Goal: Find specific page/section: Find specific page/section

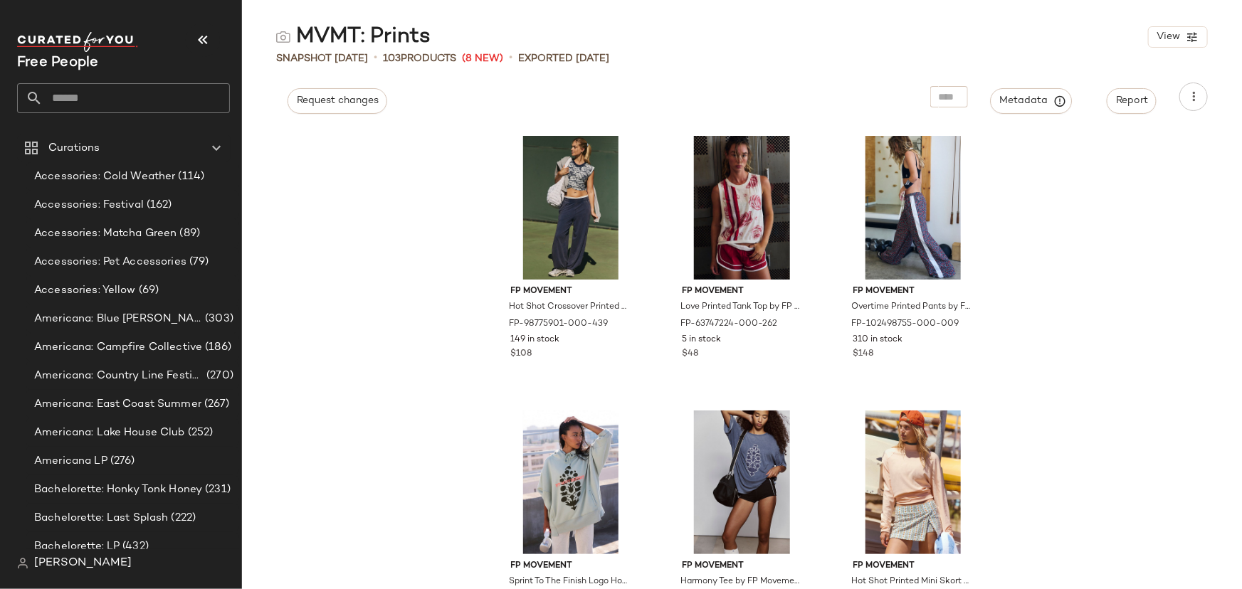
click at [182, 90] on input "text" at bounding box center [136, 98] width 187 height 30
click at [182, 95] on input "text" at bounding box center [136, 98] width 187 height 30
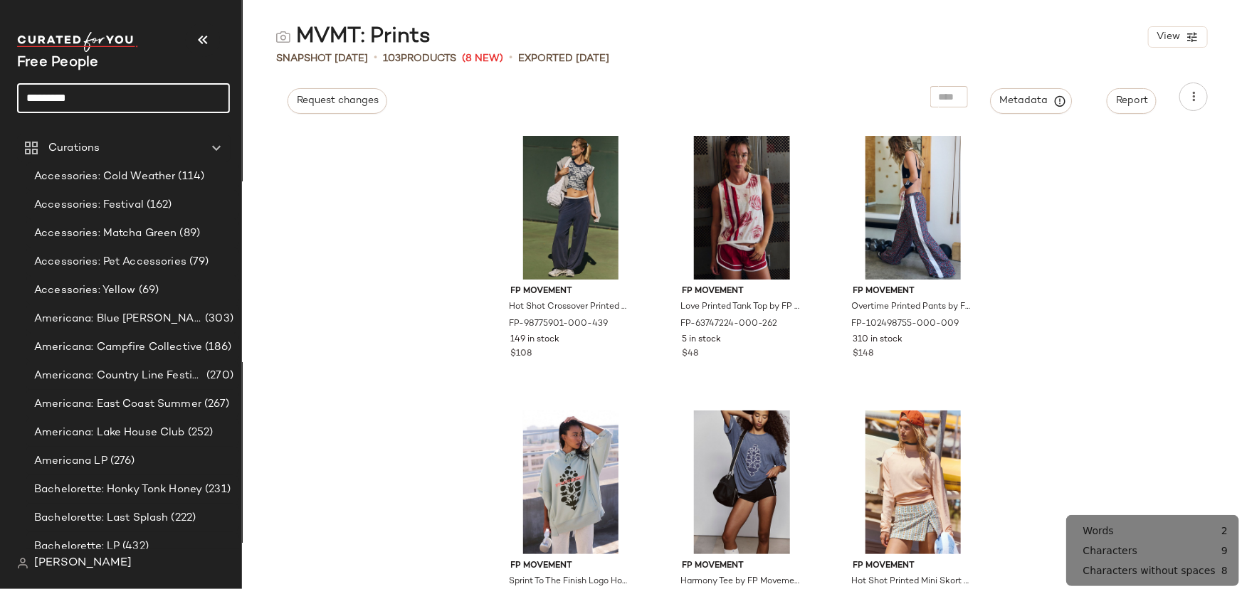
type input "*********"
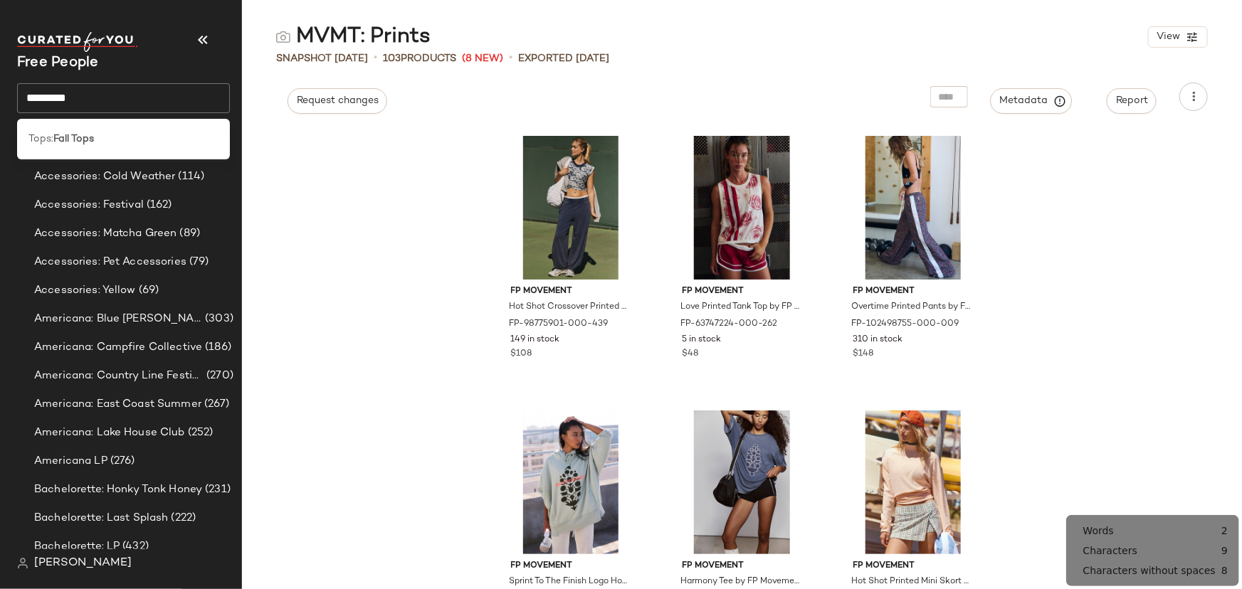
drag, startPoint x: 170, startPoint y: 144, endPoint x: 177, endPoint y: 154, distance: 11.7
click at [174, 152] on div "Tops: Fall Tops" at bounding box center [123, 139] width 213 height 29
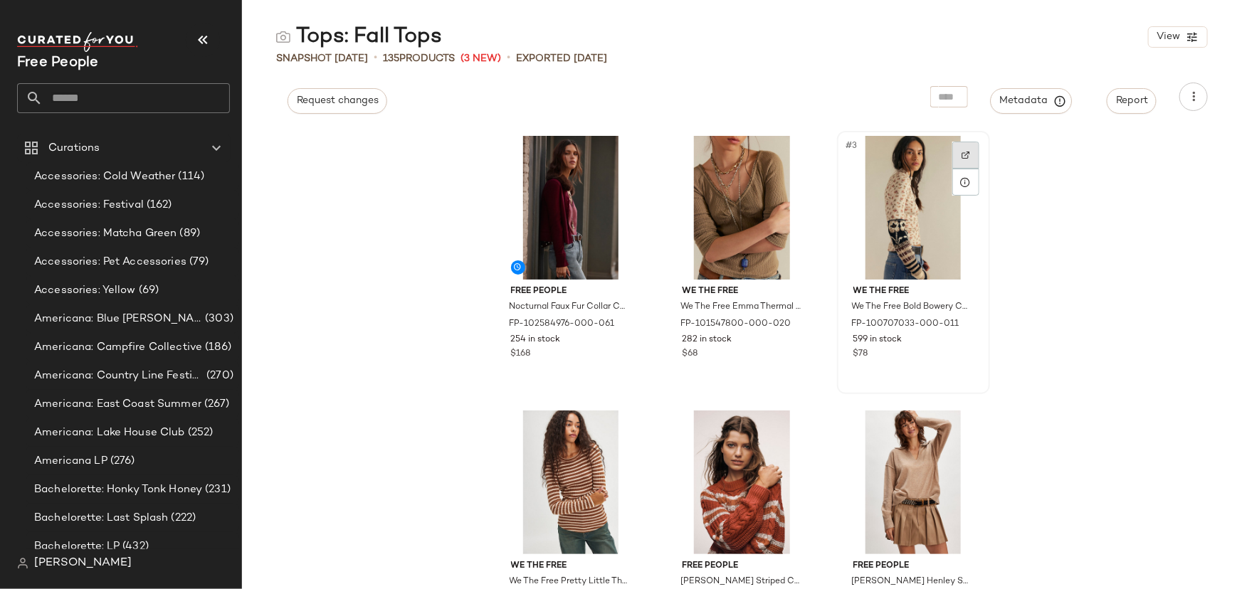
click at [962, 157] on img at bounding box center [965, 155] width 9 height 9
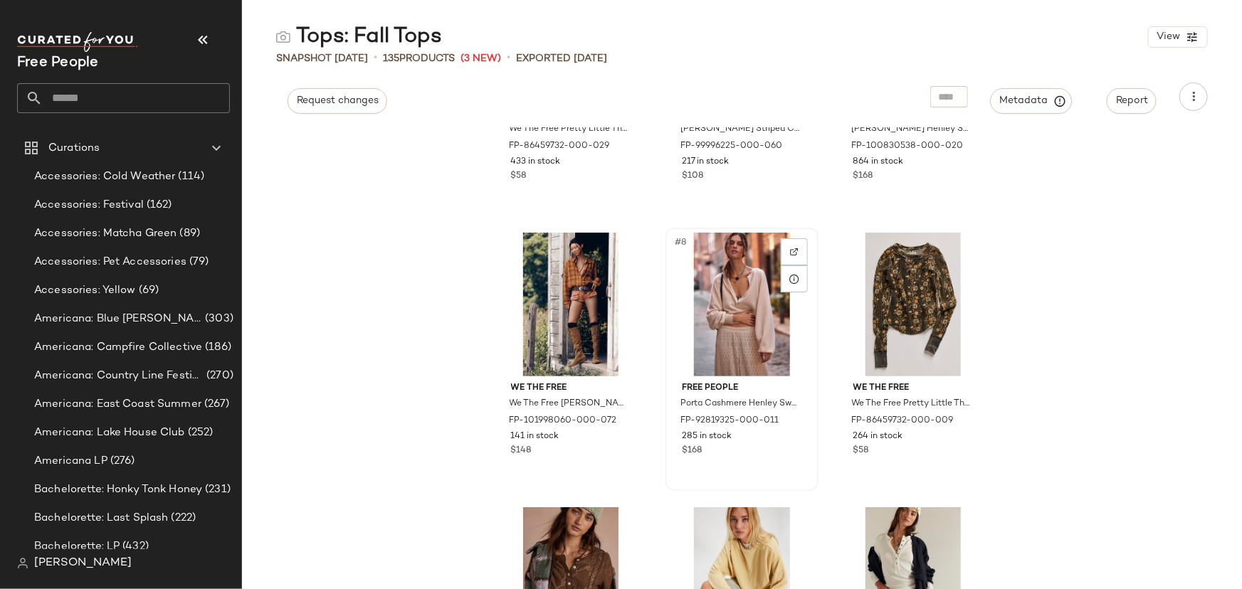
scroll to position [658, 0]
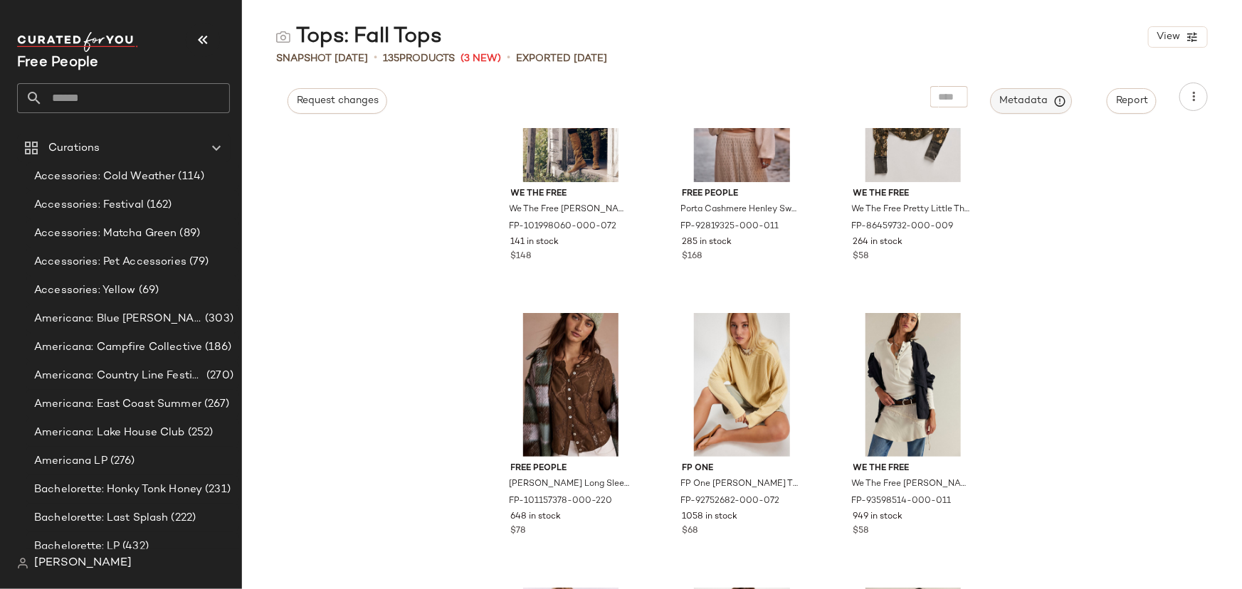
click at [1035, 98] on span "Metadata" at bounding box center [1031, 101] width 65 height 13
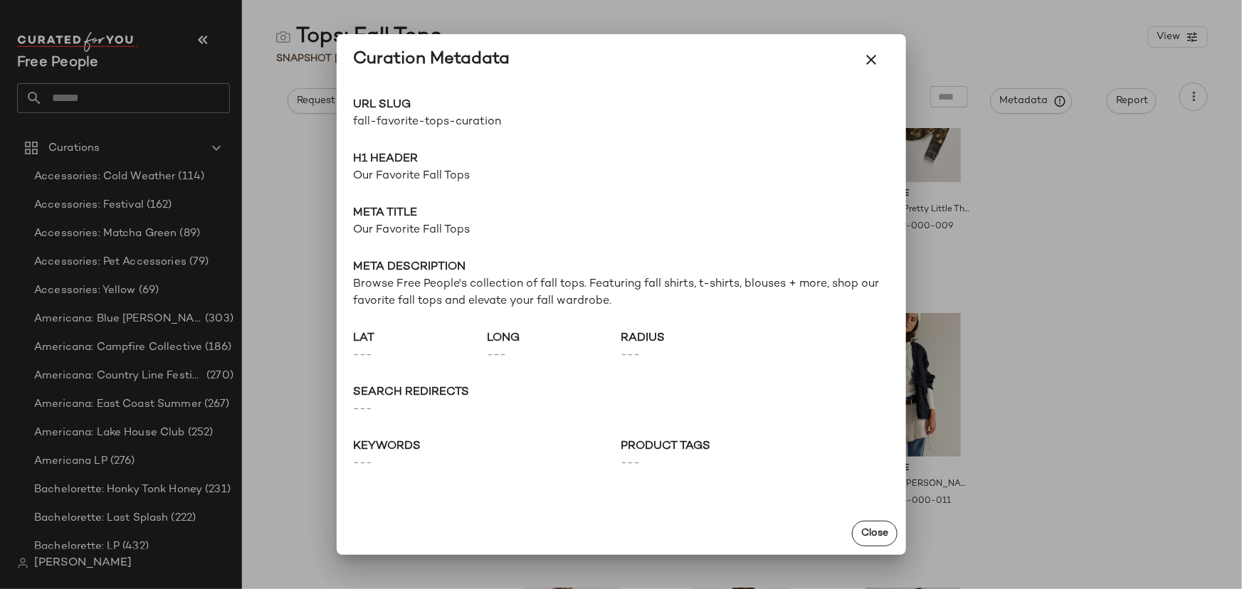
click at [435, 121] on span "fall-favorite-tops-curation" at bounding box center [488, 122] width 268 height 17
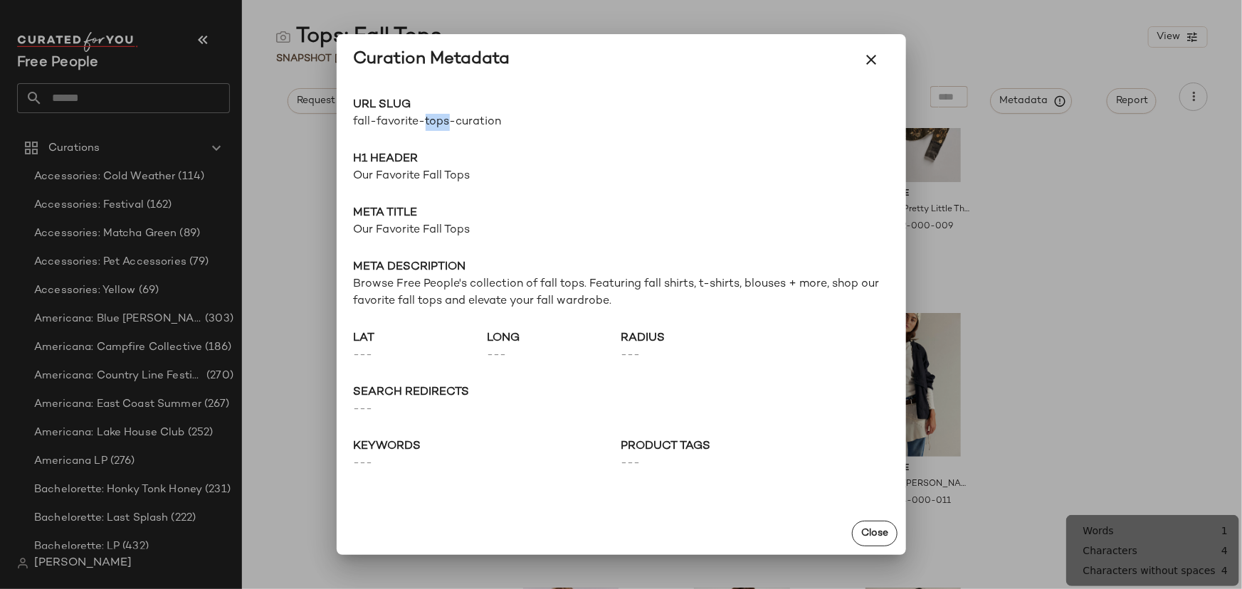
click at [448, 125] on span "fall-favorite-tops-curation" at bounding box center [488, 122] width 268 height 17
click at [454, 144] on div "URL Slug fall-favorite-tops-curation Go to Shop H1 Header Our Favorite Fall Top…" at bounding box center [621, 298] width 569 height 427
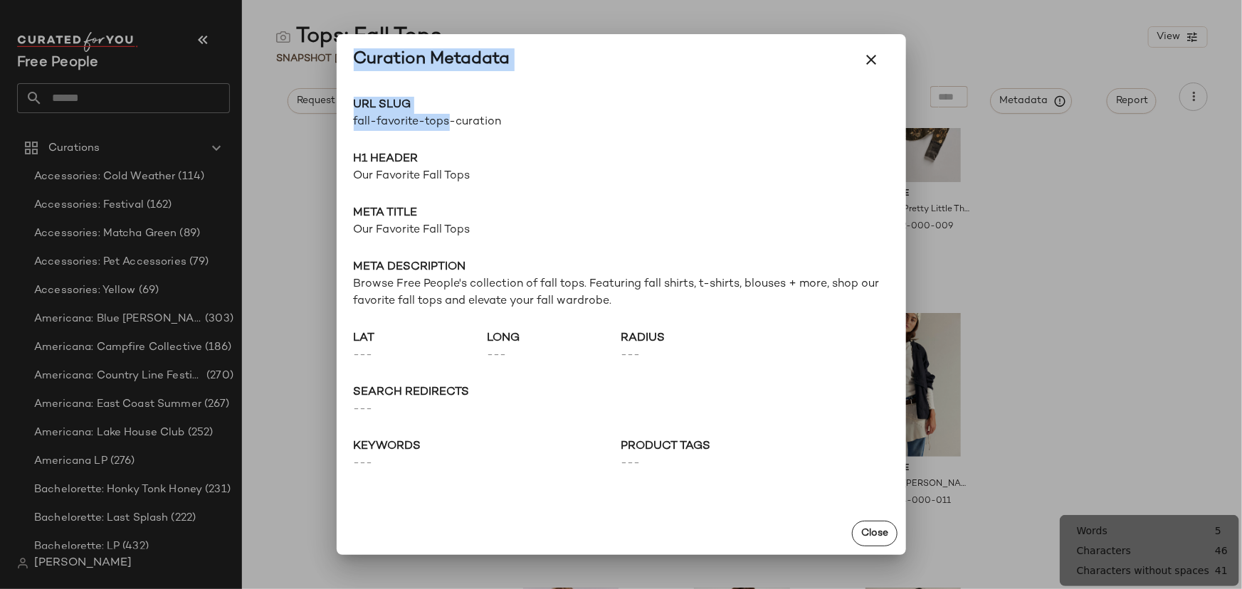
drag, startPoint x: 448, startPoint y: 123, endPoint x: 335, endPoint y: 123, distance: 112.4
click at [335, 123] on div "Curation Metadata URL Slug fall-favorite-tops-curation Go to Shop H1 Header Our…" at bounding box center [621, 294] width 1242 height 589
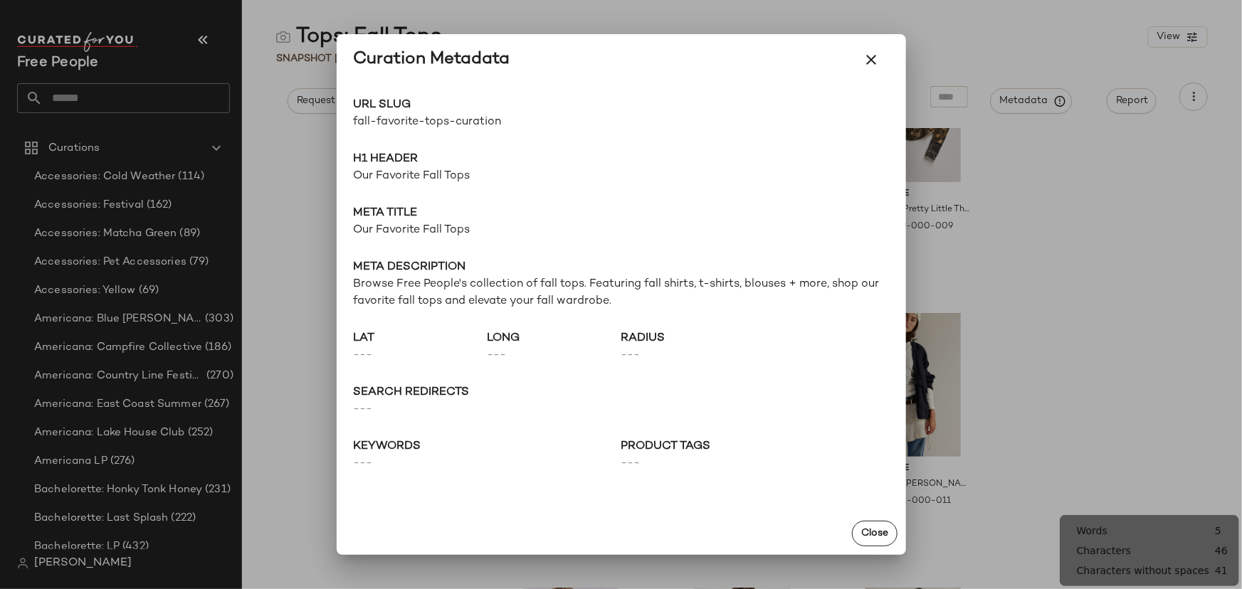
click at [503, 297] on span "Browse Free People's collection of fall tops. Featuring fall shirts, t-shirts, …" at bounding box center [621, 293] width 535 height 34
drag, startPoint x: 450, startPoint y: 122, endPoint x: 352, endPoint y: 128, distance: 97.7
click at [352, 128] on div "URL Slug fall-favorite-tops-curation Go to Shop H1 Header Our Favorite Fall Top…" at bounding box center [621, 298] width 569 height 427
copy span "fall-favorite-tops"
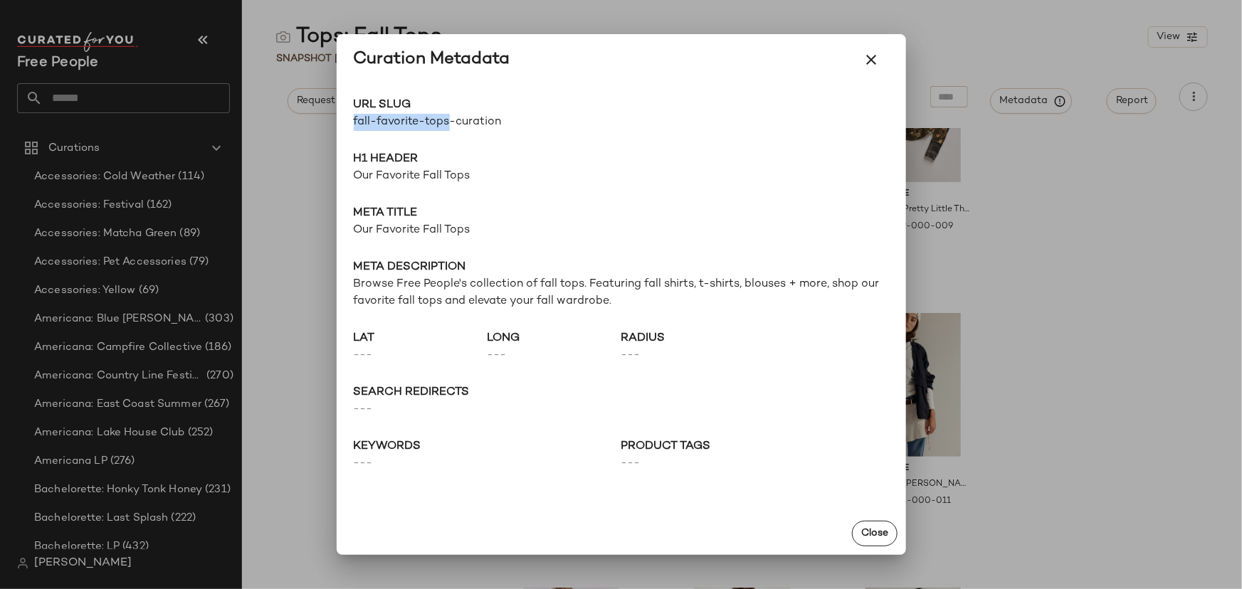
click at [432, 138] on div "URL Slug fall-favorite-tops-curation Go to Shop H1 Header Our Favorite Fall Top…" at bounding box center [621, 298] width 569 height 427
click at [420, 113] on span "URL Slug" at bounding box center [488, 105] width 268 height 17
click at [420, 112] on span "URL Slug" at bounding box center [488, 105] width 268 height 17
click at [430, 118] on span "fall-favorite-tops-curation" at bounding box center [488, 122] width 268 height 17
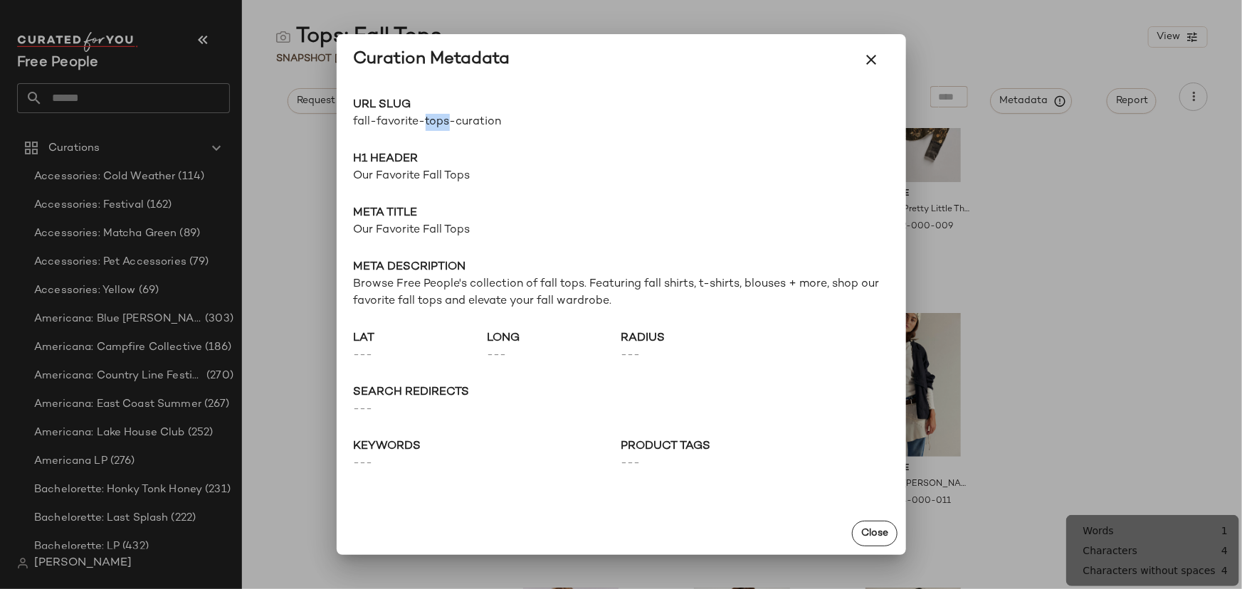
click at [430, 118] on span "fall-favorite-tops-curation" at bounding box center [488, 122] width 268 height 17
copy div "fall-favorite-tops-curation Go to Shop"
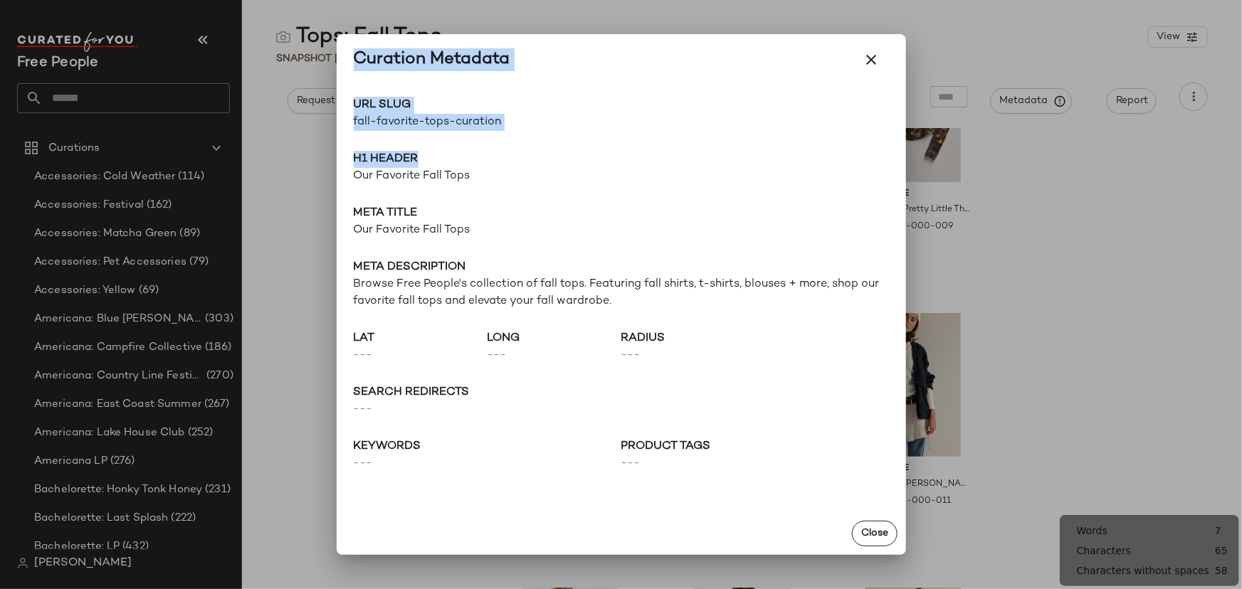
drag, startPoint x: 736, startPoint y: 10, endPoint x: 761, endPoint y: 170, distance: 162.1
click at [756, 164] on div "Curation Metadata URL Slug fall-favorite-tops-curation Go to Shop H1 Header Our…" at bounding box center [621, 294] width 1242 height 589
